Goal: Information Seeking & Learning: Learn about a topic

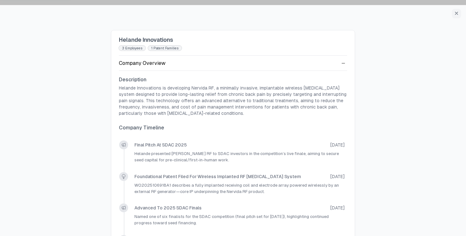
scroll to position [85, 0]
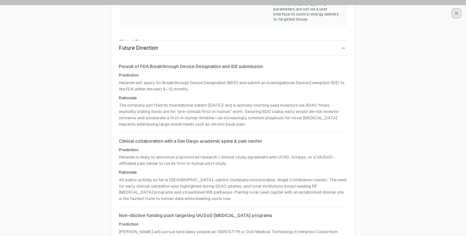
click at [455, 11] on icon "button" at bounding box center [456, 13] width 5 height 5
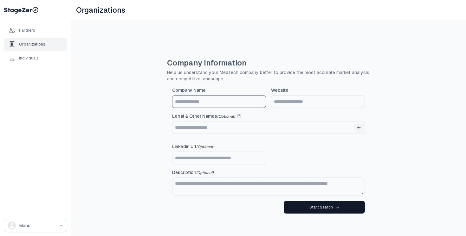
drag, startPoint x: 211, startPoint y: 103, endPoint x: 213, endPoint y: 86, distance: 17.6
click at [211, 103] on input "Company Name" at bounding box center [218, 102] width 93 height 12
type input "**********"
paste input "**********"
type input "**********"
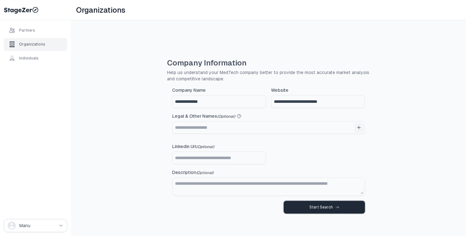
click at [327, 208] on div "Start Search" at bounding box center [324, 207] width 30 height 5
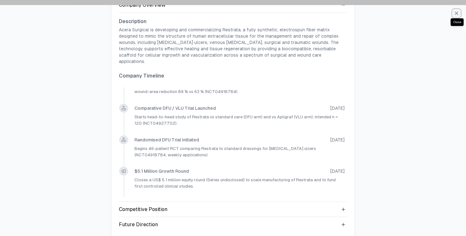
scroll to position [211, 0]
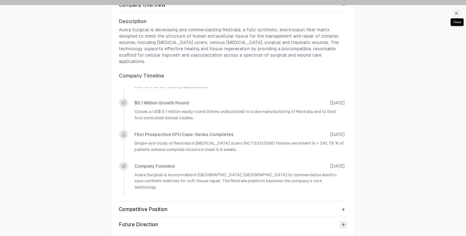
click at [342, 222] on icon at bounding box center [343, 224] width 5 height 5
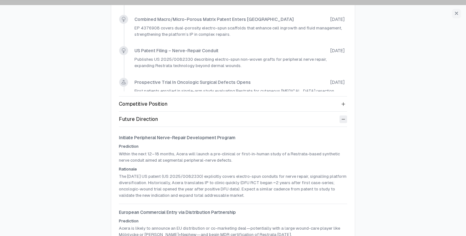
scroll to position [151, 0]
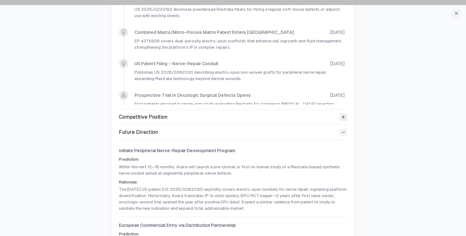
click at [339, 113] on button at bounding box center [343, 117] width 8 height 8
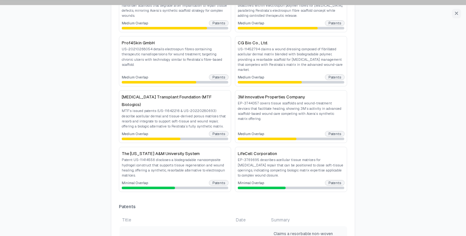
scroll to position [248, 0]
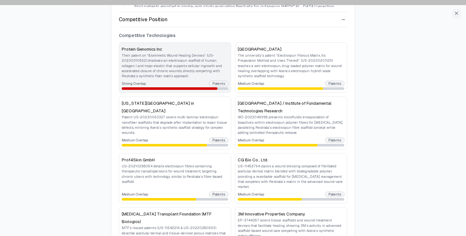
click at [149, 55] on p "Their patent on “Biomimetic Wound Healing Devices” (US-20230310552) discloses a…" at bounding box center [175, 66] width 106 height 26
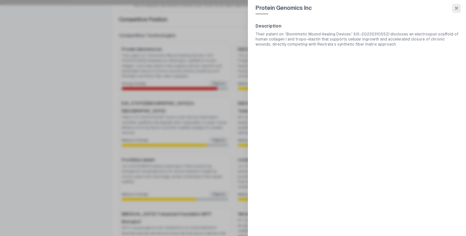
click at [457, 8] on icon "button" at bounding box center [456, 8] width 3 height 3
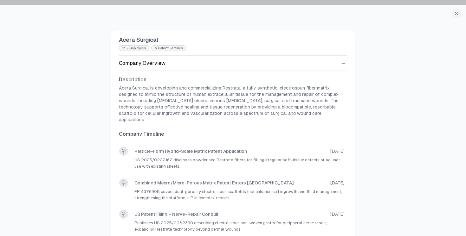
scroll to position [58, 0]
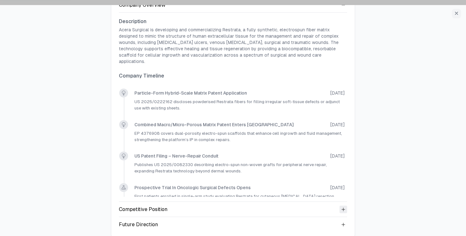
click at [344, 207] on icon at bounding box center [343, 209] width 5 height 5
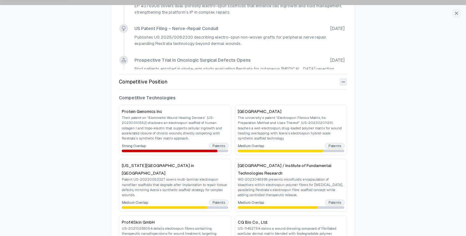
scroll to position [234, 0]
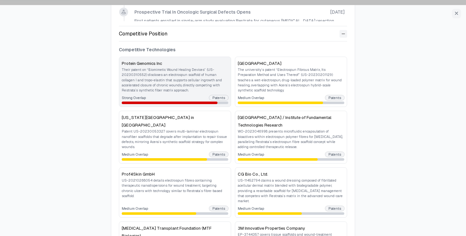
click at [181, 95] on div "Strong Overlap Patents" at bounding box center [175, 97] width 106 height 5
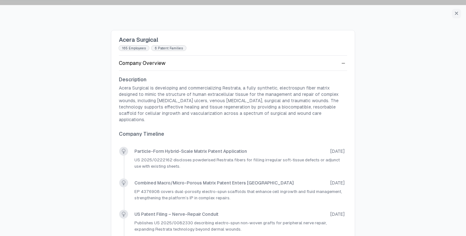
scroll to position [58, 0]
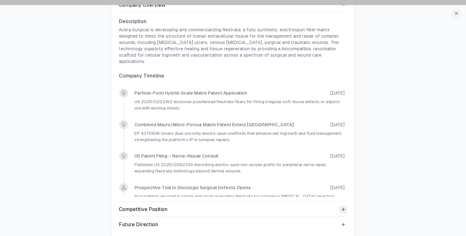
click at [341, 207] on icon at bounding box center [343, 209] width 5 height 5
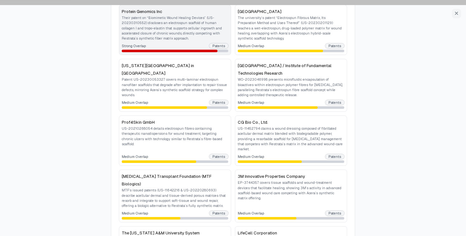
scroll to position [276, 0]
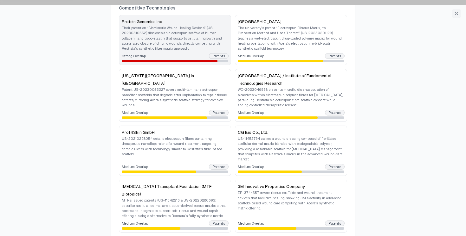
click at [193, 54] on div "Strong Overlap Patents" at bounding box center [175, 56] width 106 height 5
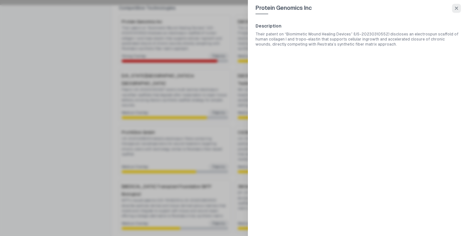
click at [460, 7] on button "button" at bounding box center [456, 8] width 9 height 9
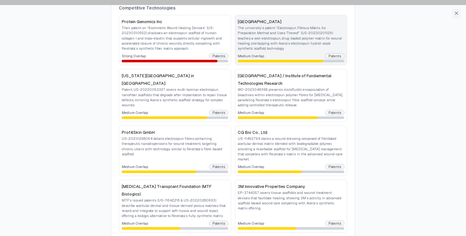
click at [304, 37] on p "The university’s patent “Electrospun Fibrous Matrix, Its Preparation Method and…" at bounding box center [291, 38] width 106 height 26
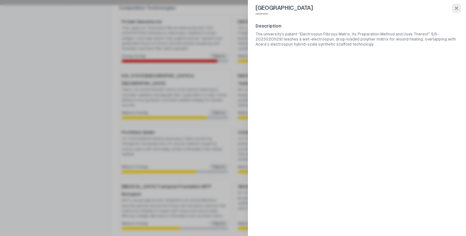
click at [456, 9] on icon "button" at bounding box center [456, 8] width 5 height 5
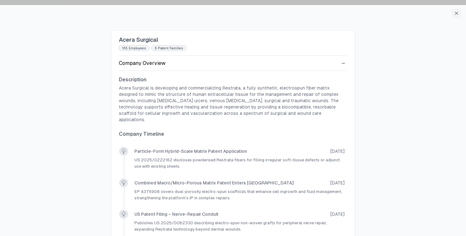
scroll to position [58, 0]
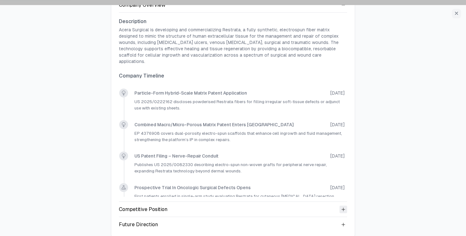
click at [341, 207] on icon at bounding box center [343, 209] width 5 height 5
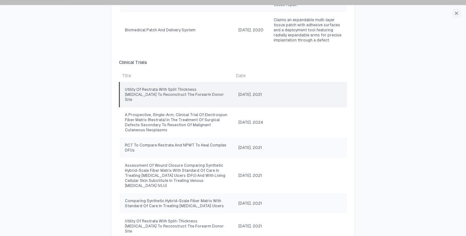
scroll to position [794, 0]
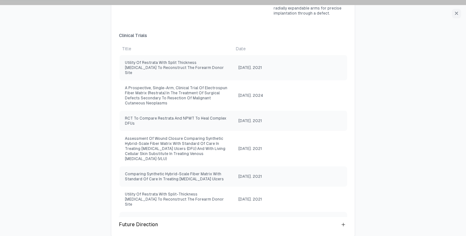
click at [340, 223] on div "Future Direction" at bounding box center [233, 224] width 228 height 15
click at [343, 222] on icon at bounding box center [343, 224] width 5 height 5
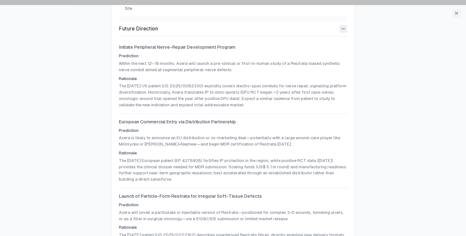
scroll to position [1018, 0]
